Goal: Task Accomplishment & Management: Manage account settings

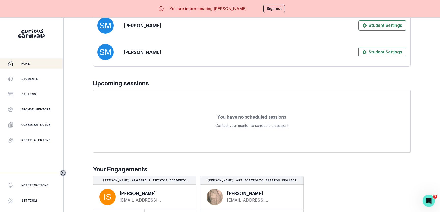
scroll to position [18, 0]
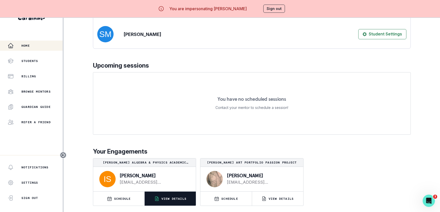
click at [166, 197] on p "VIEW DETAILS" at bounding box center [174, 198] width 25 height 4
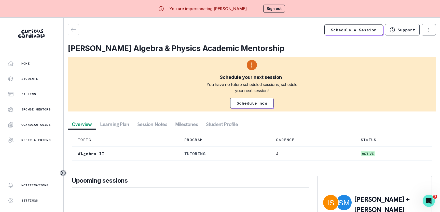
click at [232, 121] on button "Student Profile" at bounding box center [222, 124] width 40 height 9
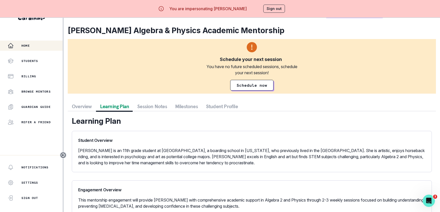
click at [27, 48] on div "Home" at bounding box center [35, 46] width 55 height 6
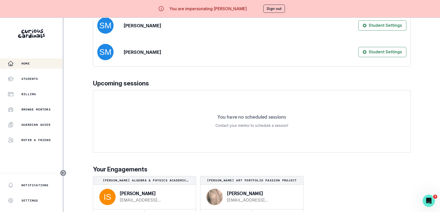
scroll to position [18, 0]
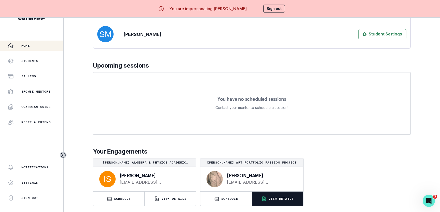
click at [296, 200] on button "VIEW DETAILS" at bounding box center [277, 198] width 51 height 14
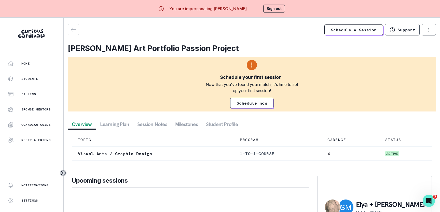
click at [221, 122] on button "Student Profile" at bounding box center [222, 124] width 40 height 9
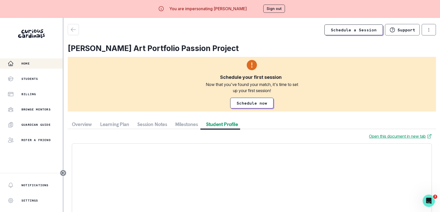
click at [37, 63] on div "Home" at bounding box center [35, 63] width 55 height 6
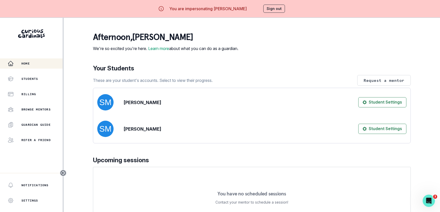
click at [276, 11] on button "Sign out" at bounding box center [274, 9] width 22 height 8
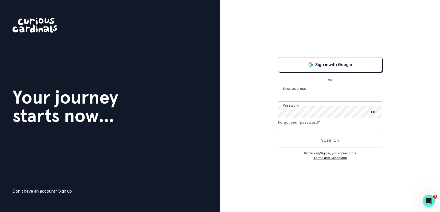
type input "[EMAIL_ADDRESS][DOMAIN_NAME]"
click at [270, 37] on div "Sign in with Google OR [EMAIL_ADDRESS][DOMAIN_NAME] Email address Password Forg…" at bounding box center [330, 106] width 220 height 212
click at [260, 37] on div "Sign in with Google OR [EMAIL_ADDRESS][DOMAIN_NAME] Email address Password Forg…" at bounding box center [330, 106] width 220 height 212
